Goal: Transaction & Acquisition: Purchase product/service

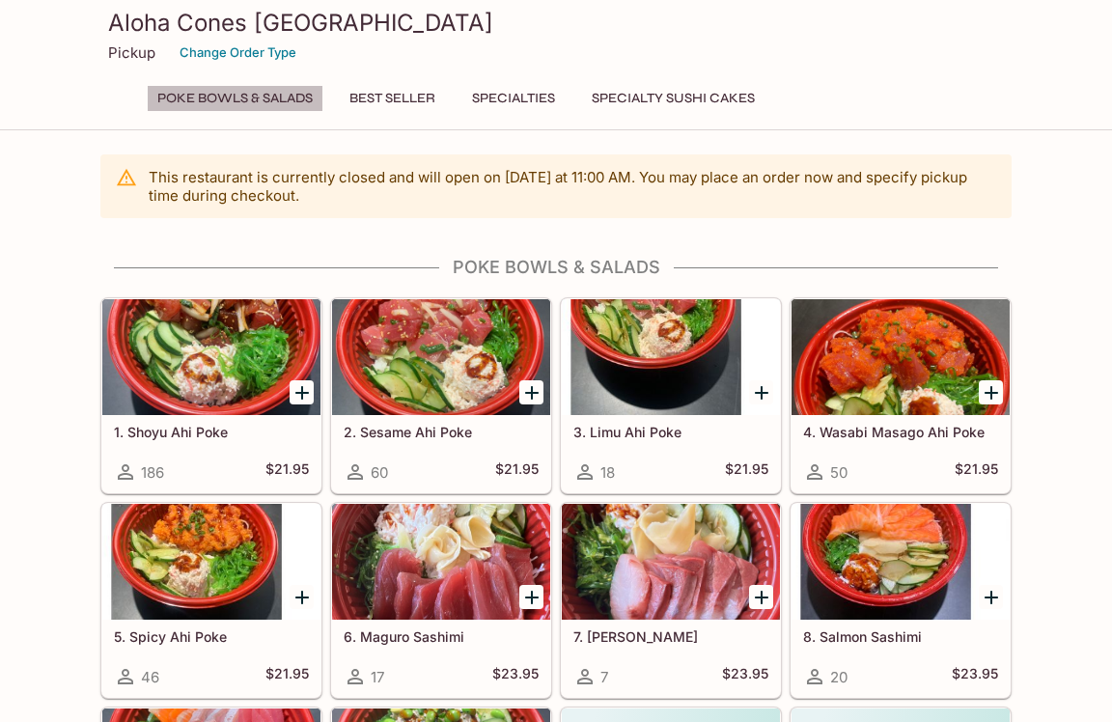
click at [228, 97] on button "Poke Bowls & Salads" at bounding box center [235, 98] width 177 height 27
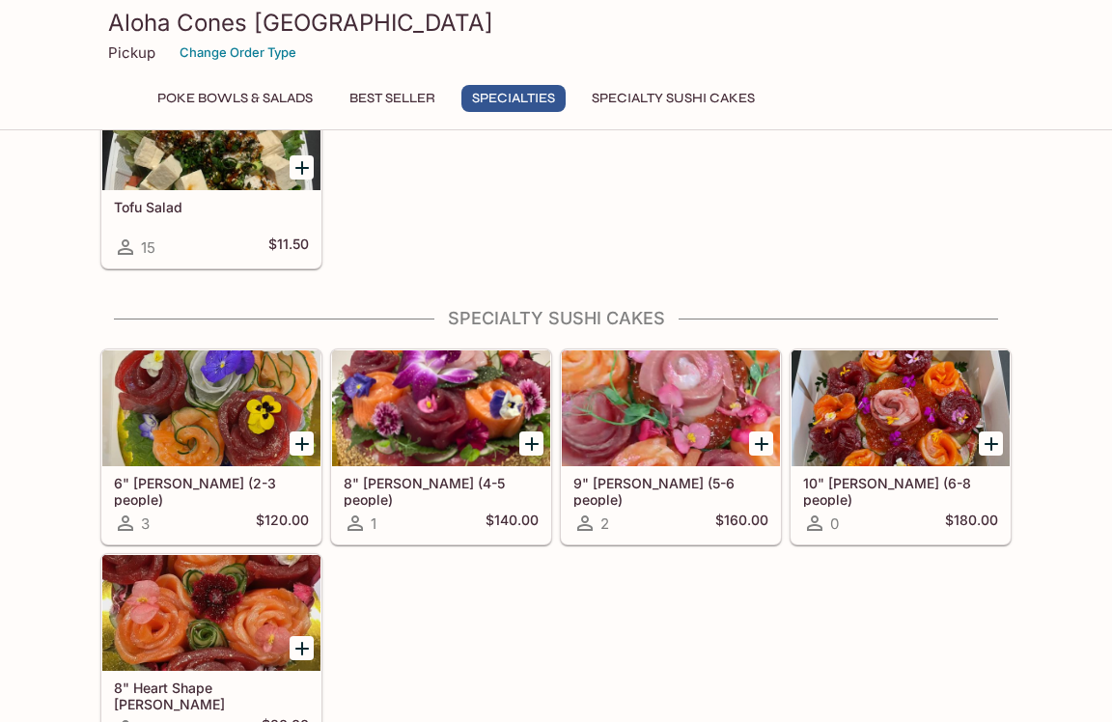
scroll to position [1418, 0]
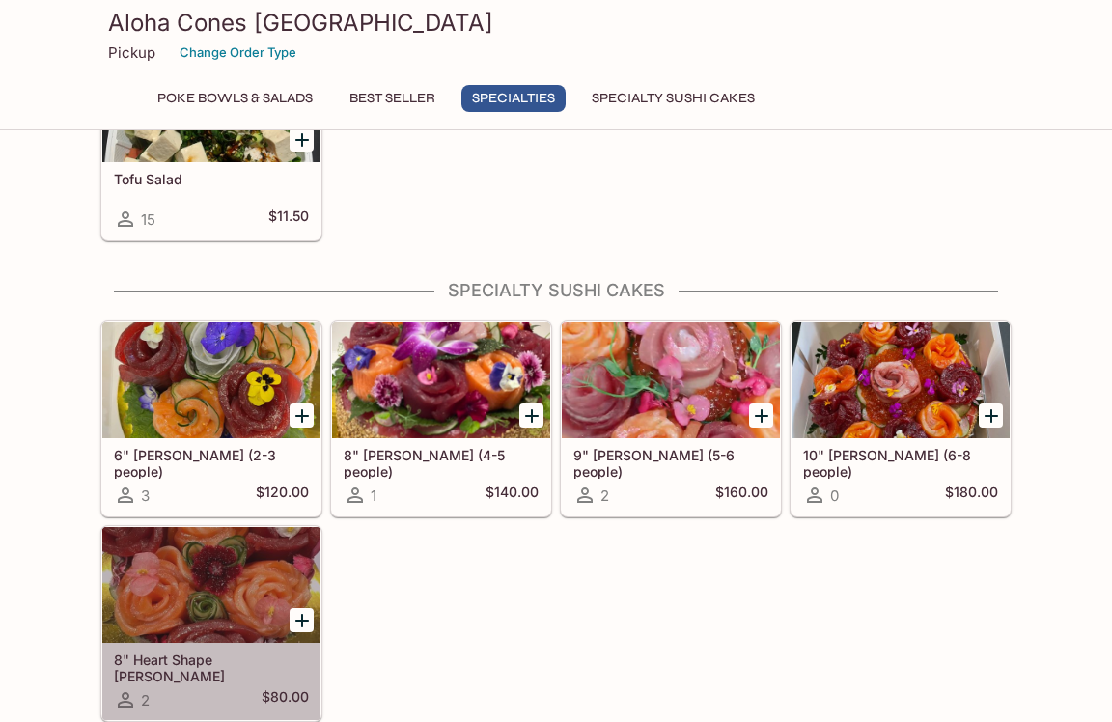
click at [180, 593] on div at bounding box center [211, 585] width 218 height 116
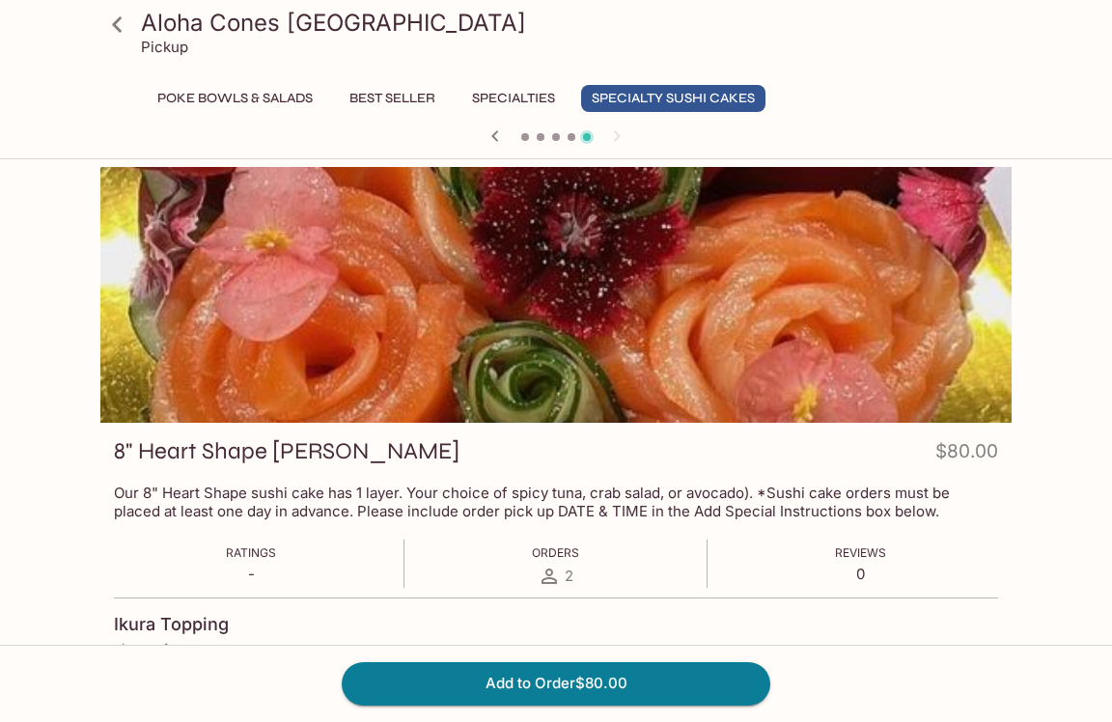
scroll to position [236, 0]
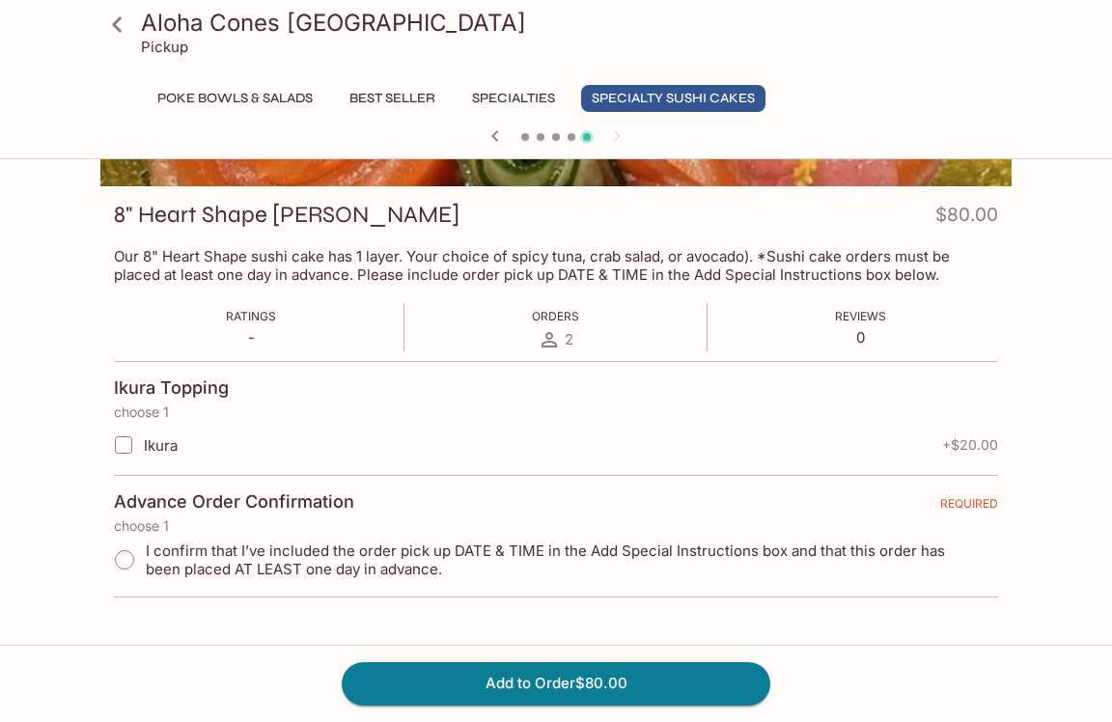
click at [108, 15] on icon at bounding box center [117, 25] width 34 height 34
